Goal: Find specific page/section: Find specific page/section

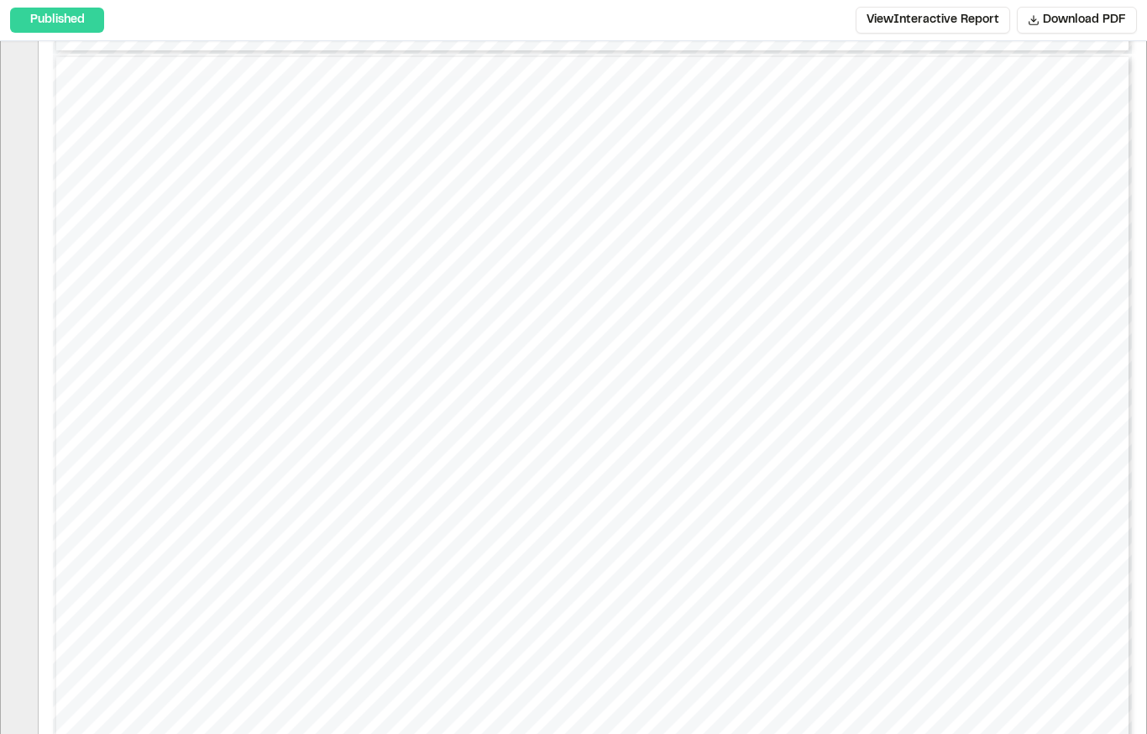
scroll to position [1114, 0]
type input "*"
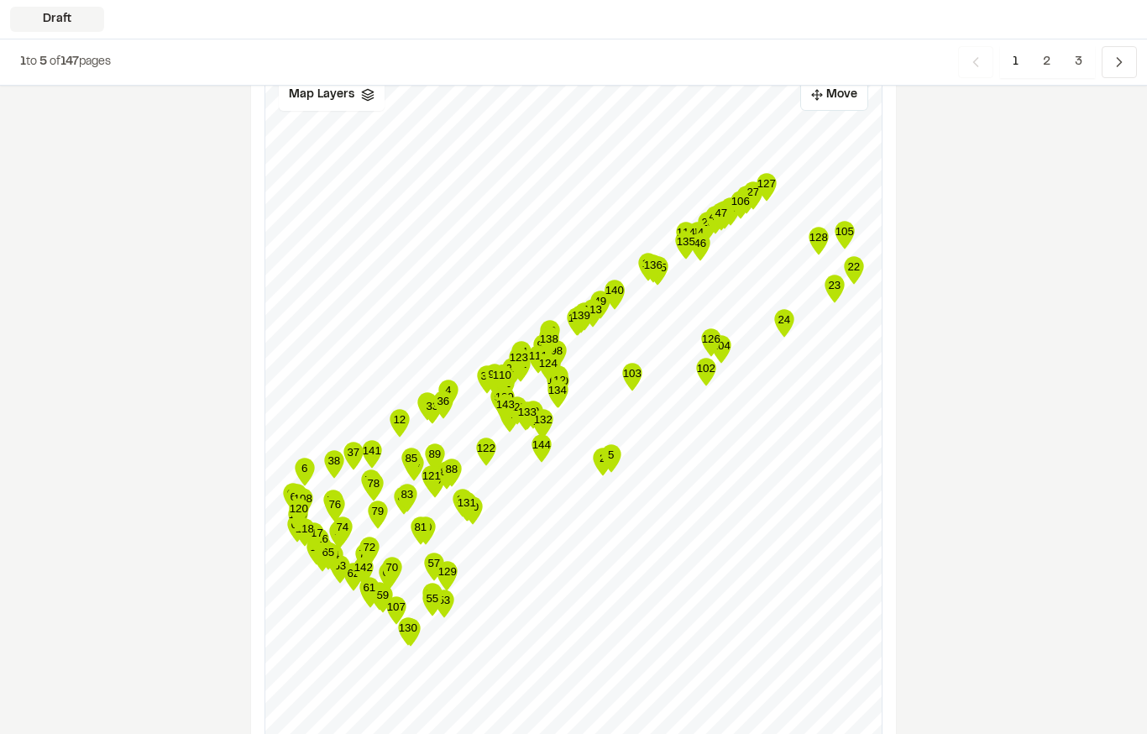
scroll to position [2440, 0]
